Goal: Task Accomplishment & Management: Use online tool/utility

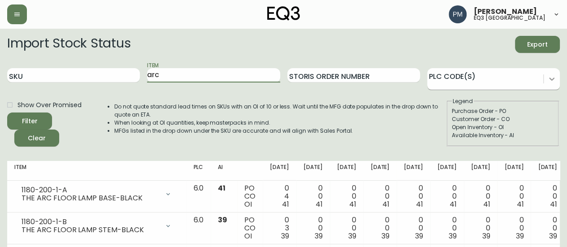
click at [550, 78] on icon at bounding box center [551, 78] width 9 height 9
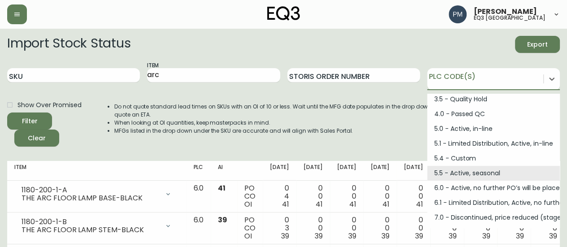
scroll to position [42, 0]
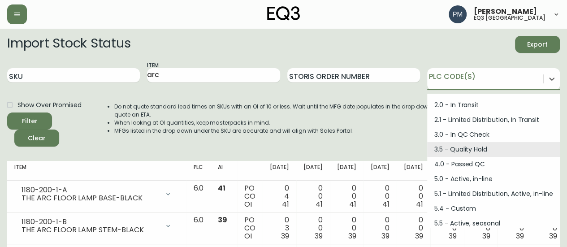
click at [310, 97] on div "Do not quote standard lead times on SKUs with an OI of 10 or less. Wait until t…" at bounding box center [271, 121] width 350 height 49
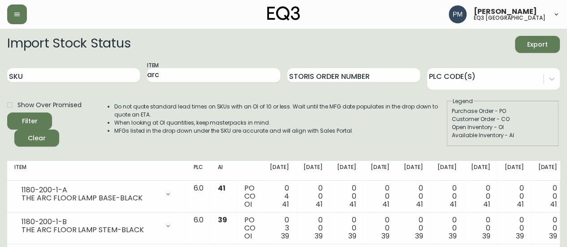
click at [188, 112] on li "Do not quote standard lead times on SKUs with an OI of 10 or less. Wait until t…" at bounding box center [280, 111] width 332 height 16
click at [169, 73] on input "arc" at bounding box center [213, 75] width 133 height 14
type input "Vesper"
click at [7, 112] on button "Filter" at bounding box center [29, 120] width 45 height 17
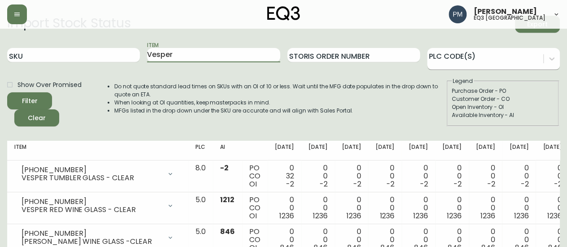
scroll to position [6, 0]
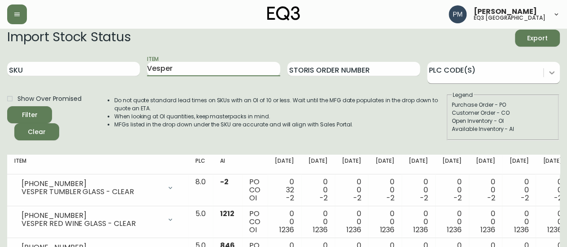
click at [556, 71] on div at bounding box center [552, 73] width 16 height 16
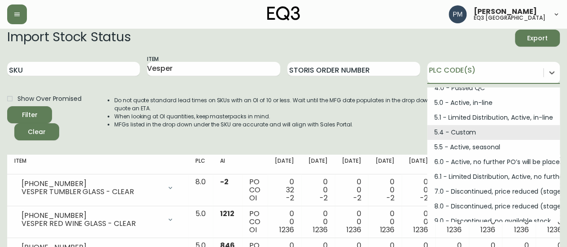
scroll to position [120, 0]
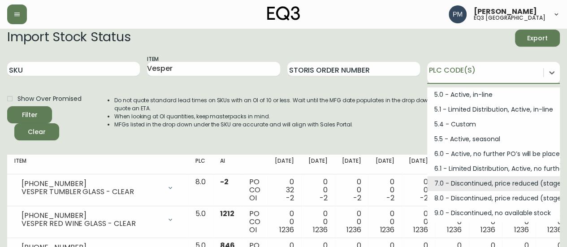
click at [323, 129] on div "Do not quote standard lead times on SKUs with an OI of 10 or less. Wait until t…" at bounding box center [271, 115] width 350 height 49
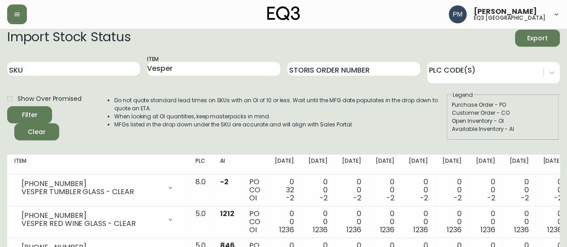
click at [135, 101] on li "Do not quote standard lead times on SKUs with an OI of 10 or less. Wait until t…" at bounding box center [280, 104] width 332 height 16
